Goal: Task Accomplishment & Management: Use online tool/utility

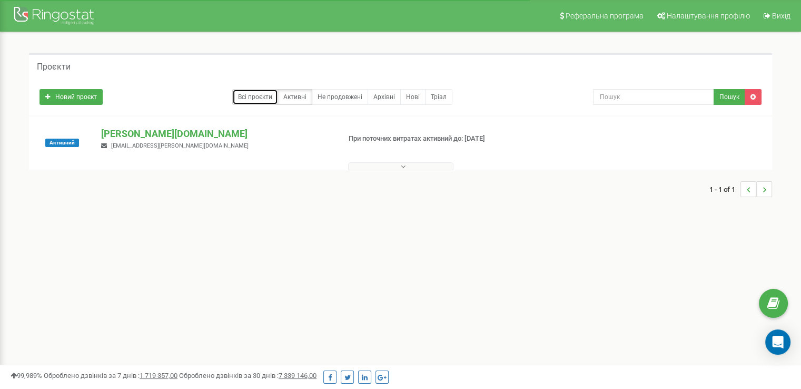
click at [263, 94] on link "Всі проєкти" at bounding box center [255, 97] width 46 height 16
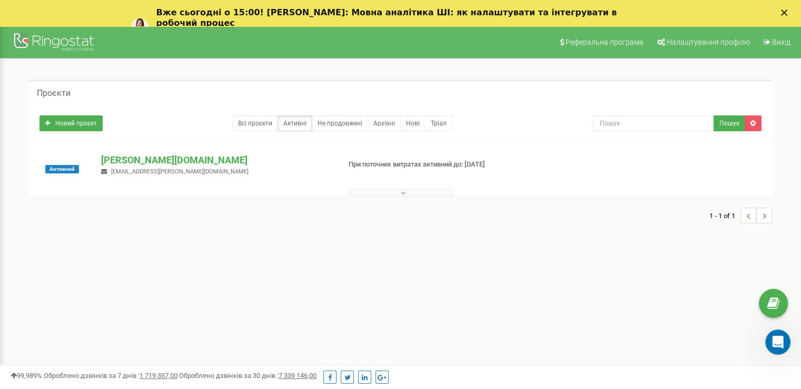
click at [159, 171] on span "[EMAIL_ADDRESS][PERSON_NAME][DOMAIN_NAME]" at bounding box center [179, 171] width 137 height 7
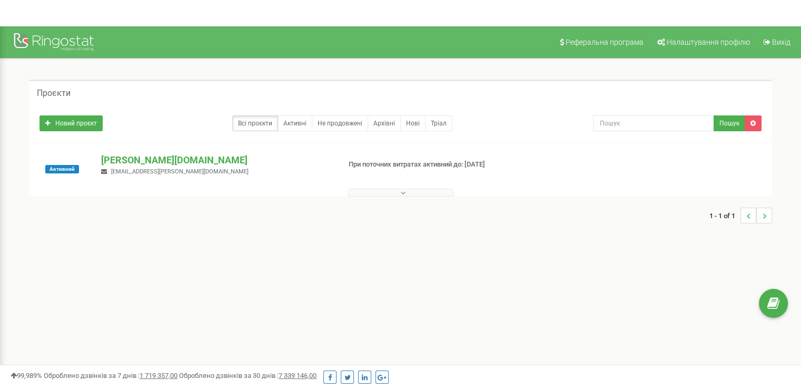
click at [170, 144] on div "Активний goodwine.ua voyevodenko.a@goodwine.ua При поточних витратах активний д…" at bounding box center [400, 169] width 743 height 53
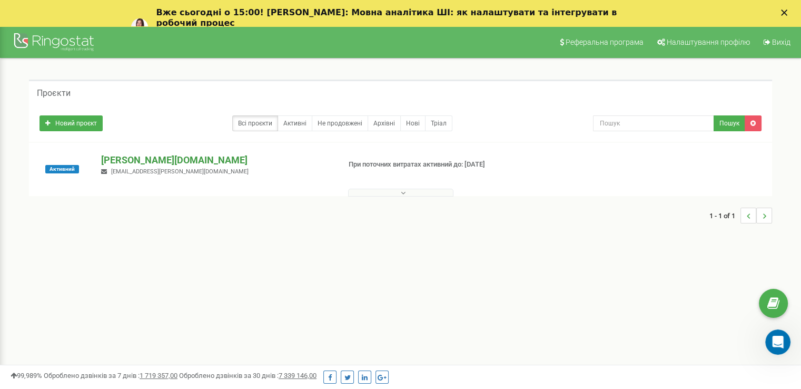
click at [110, 157] on p "[PERSON_NAME][DOMAIN_NAME]" at bounding box center [216, 160] width 230 height 14
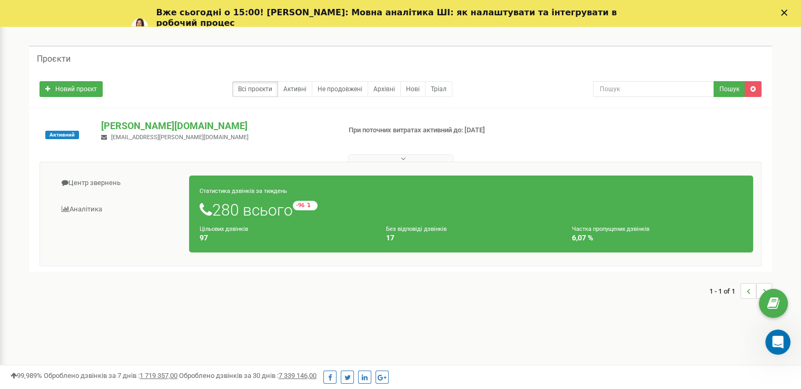
scroll to position [53, 0]
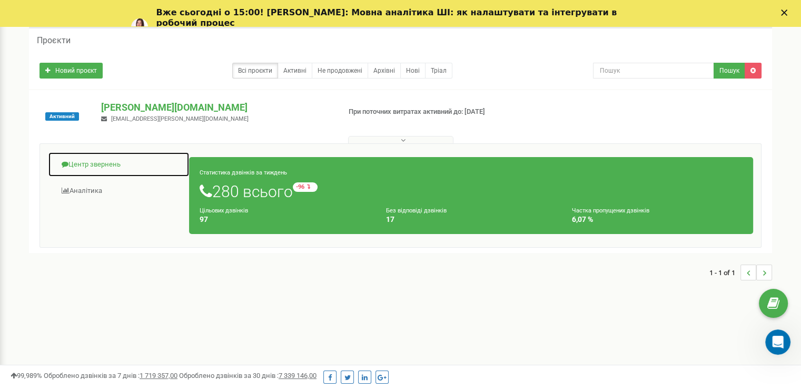
click at [87, 162] on link "Центр звернень" at bounding box center [119, 165] width 142 height 26
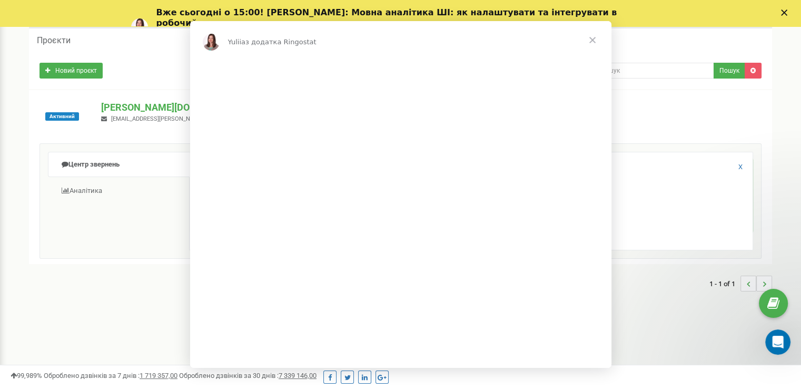
scroll to position [0, 0]
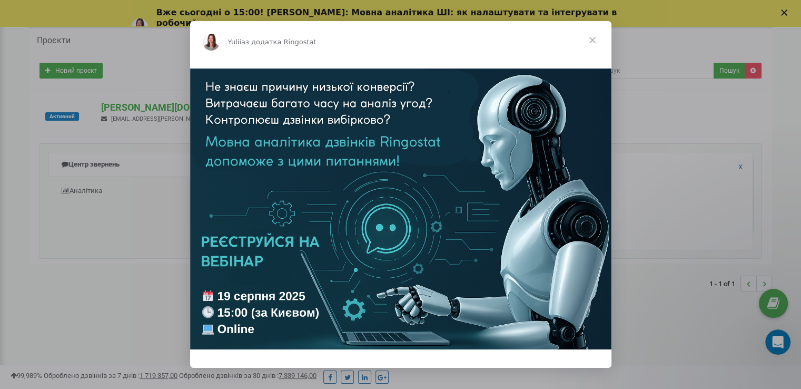
click at [592, 37] on span "Закрити" at bounding box center [593, 40] width 38 height 38
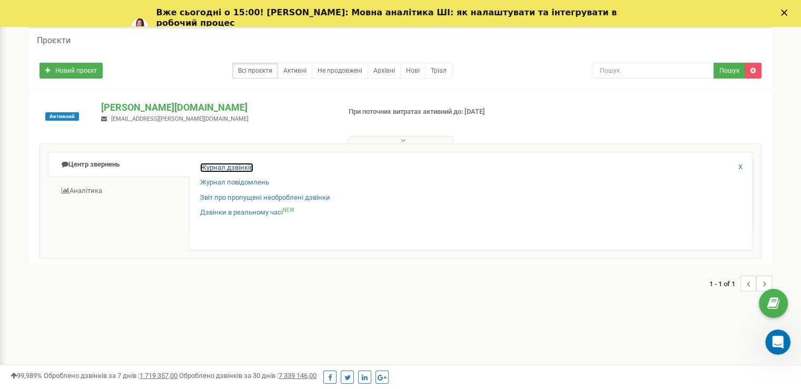
click at [229, 165] on link "Журнал дзвінків" at bounding box center [226, 168] width 53 height 10
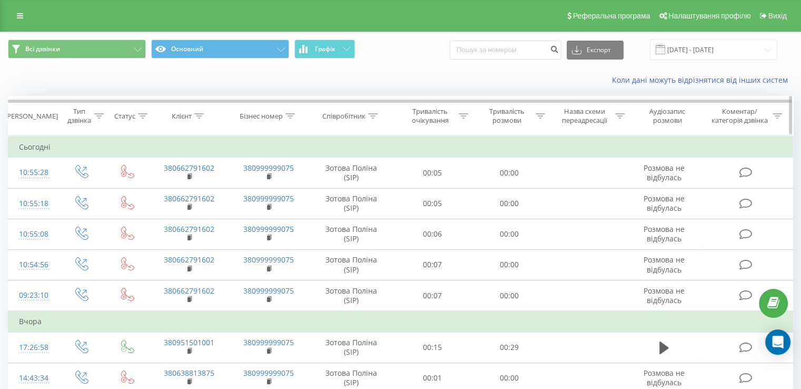
click at [369, 114] on icon at bounding box center [372, 115] width 9 height 5
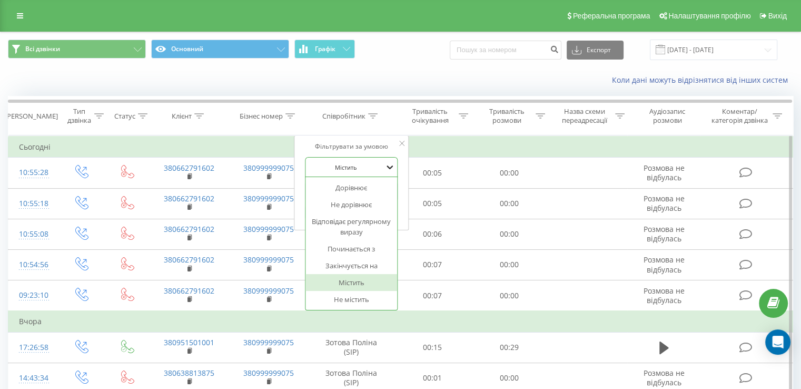
click at [385, 163] on icon at bounding box center [390, 167] width 11 height 11
click at [369, 187] on div "Дорівнює" at bounding box center [352, 187] width 92 height 17
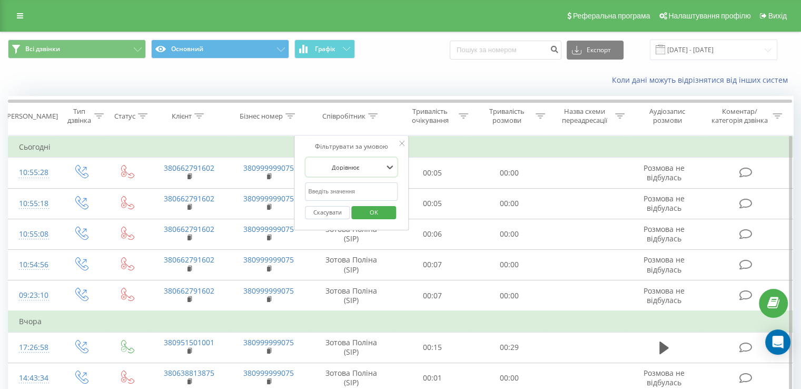
click at [376, 207] on span "OK" at bounding box center [373, 212] width 29 height 16
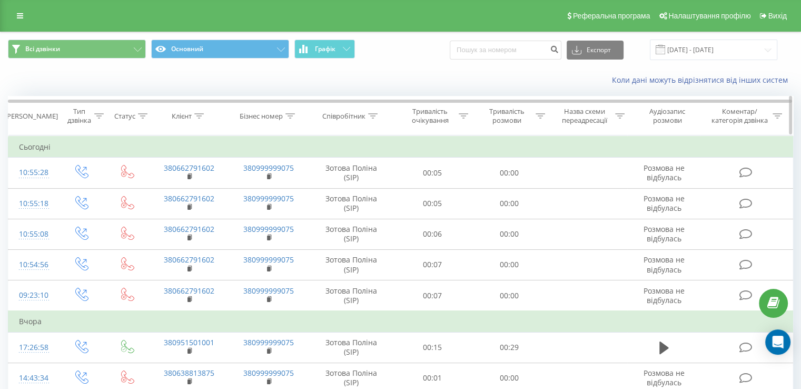
click at [369, 113] on icon at bounding box center [372, 115] width 9 height 5
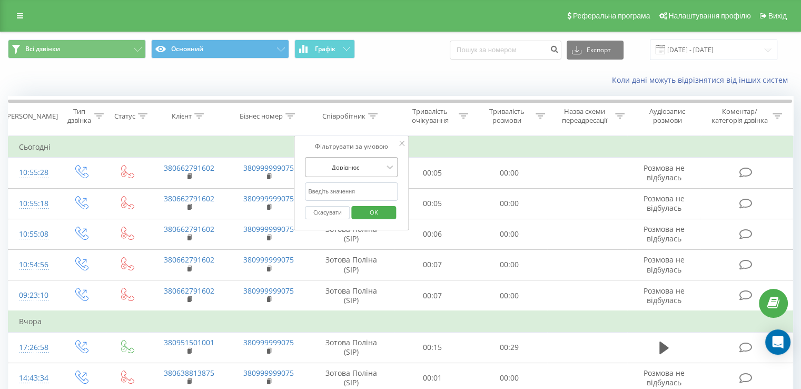
click at [359, 163] on div at bounding box center [345, 167] width 75 height 10
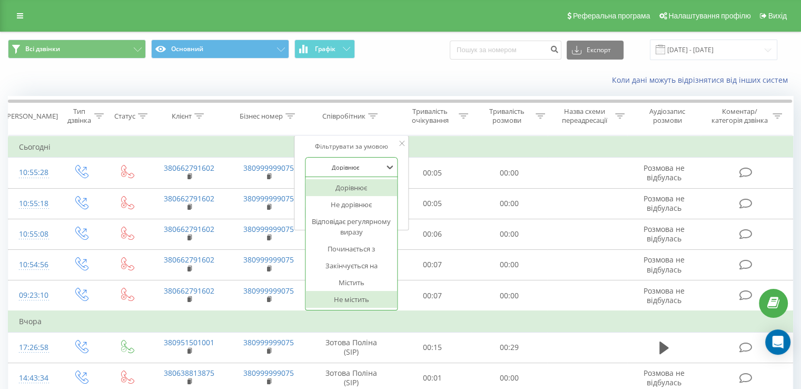
click at [350, 295] on div "Не містить" at bounding box center [352, 299] width 92 height 17
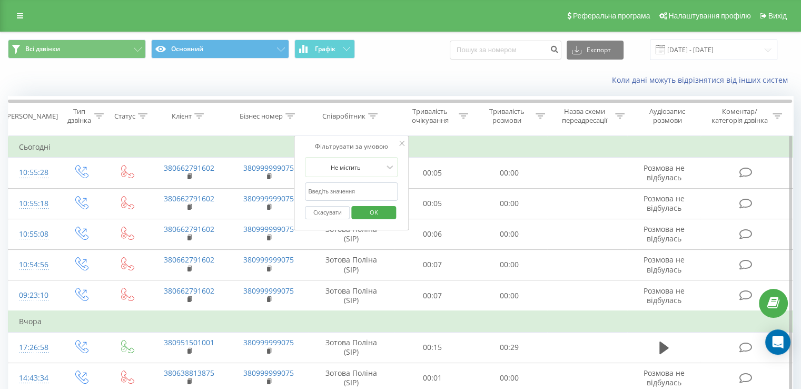
click at [371, 215] on span "OK" at bounding box center [373, 212] width 29 height 16
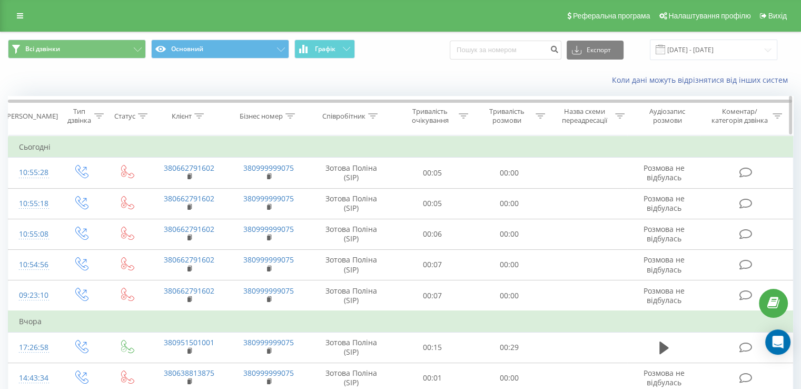
click at [354, 119] on div "Співробітник" at bounding box center [343, 116] width 43 height 9
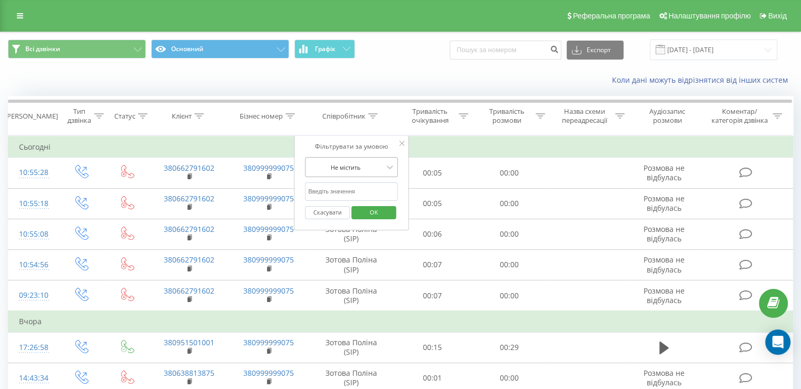
click at [358, 165] on div at bounding box center [345, 167] width 75 height 10
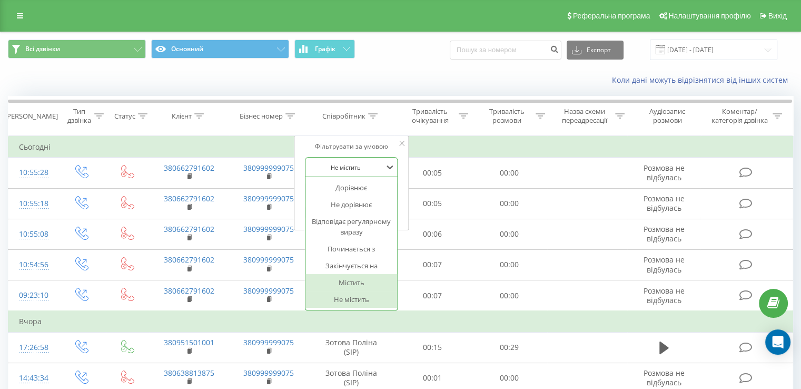
click at [357, 285] on div "Містить" at bounding box center [352, 282] width 92 height 17
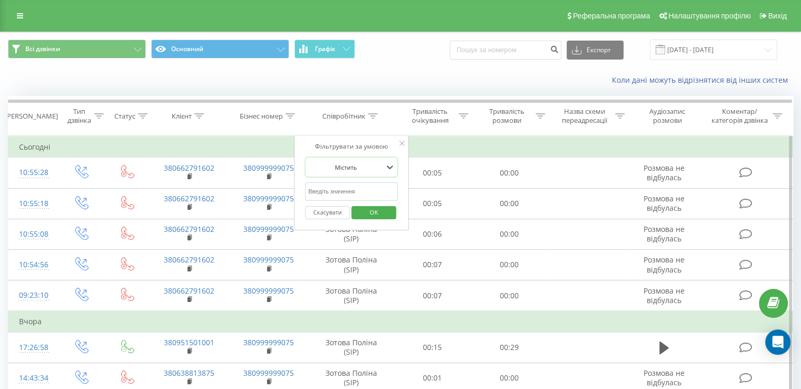
click at [360, 181] on form "option Містить, selected. Містить Скасувати OK" at bounding box center [351, 190] width 93 height 67
click at [360, 195] on input "text" at bounding box center [351, 191] width 93 height 18
click at [366, 212] on span "OK" at bounding box center [373, 212] width 29 height 16
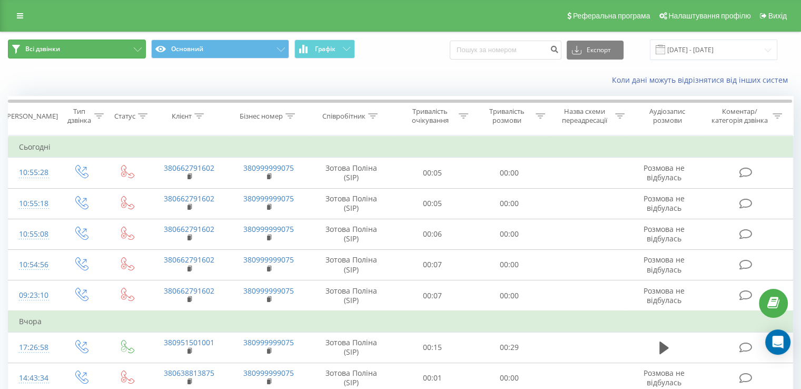
click at [131, 52] on button "Всі дзвінки" at bounding box center [77, 49] width 138 height 19
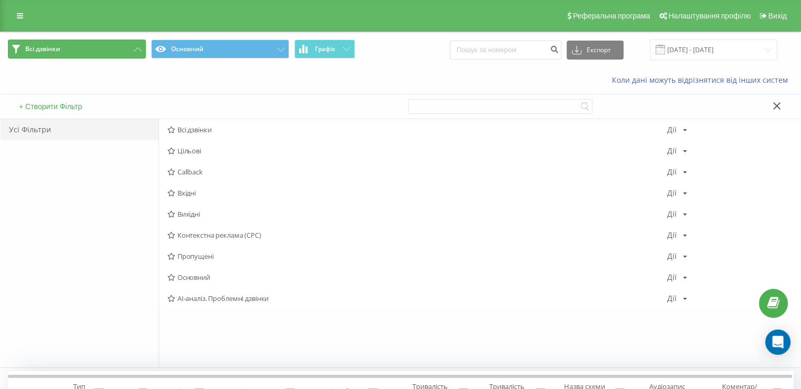
click at [133, 49] on button "Всі дзвінки" at bounding box center [77, 49] width 138 height 19
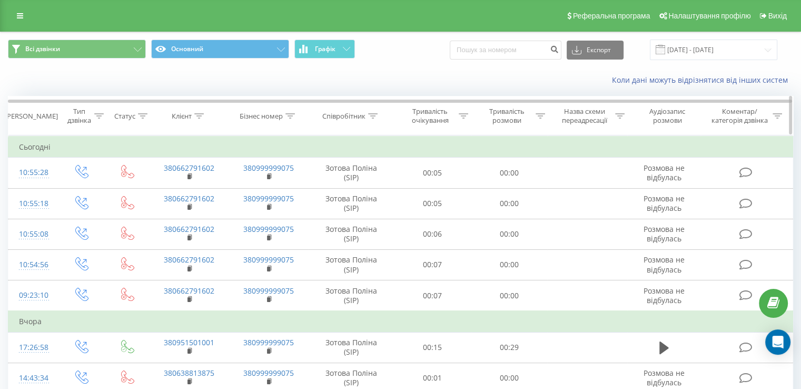
click at [374, 111] on th "Співробітник" at bounding box center [352, 115] width 86 height 39
click at [371, 122] on th "Співробітник" at bounding box center [352, 115] width 86 height 39
click at [370, 115] on icon at bounding box center [372, 115] width 9 height 5
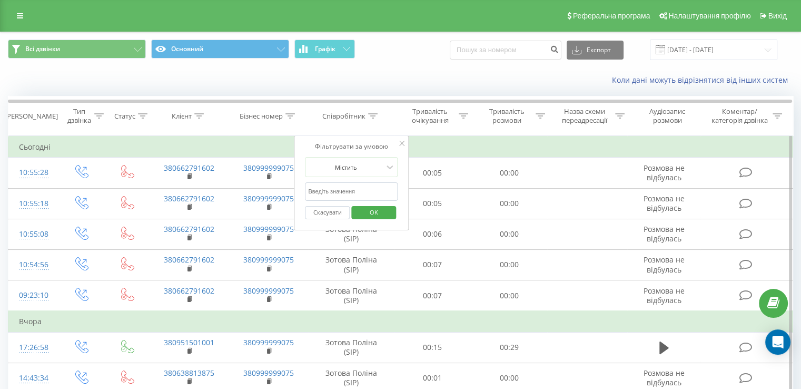
click at [333, 184] on input "text" at bounding box center [351, 191] width 93 height 18
click at [383, 209] on span "OK" at bounding box center [373, 212] width 29 height 16
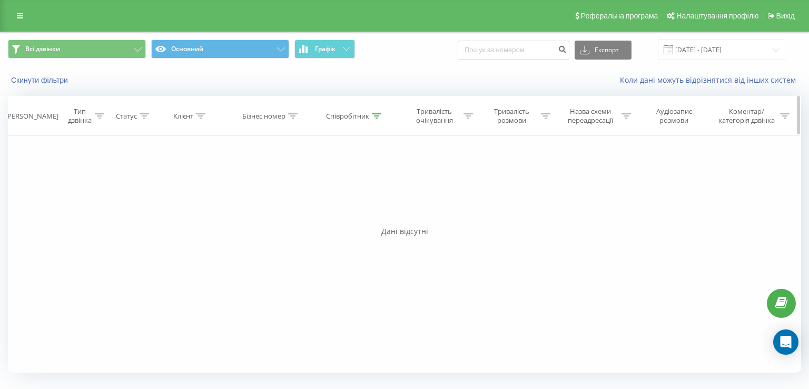
click at [352, 112] on div "Співробітник" at bounding box center [347, 116] width 43 height 9
click at [347, 189] on input "шевчук" at bounding box center [355, 191] width 93 height 18
type input "ш"
click at [379, 211] on span "OK" at bounding box center [376, 212] width 29 height 16
